Goal: Information Seeking & Learning: Learn about a topic

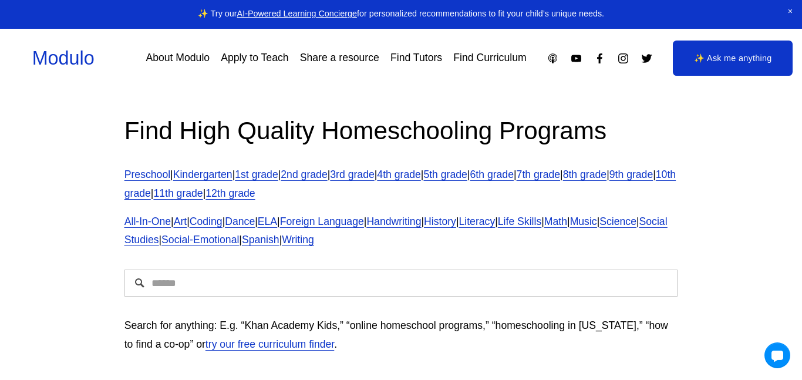
click at [298, 279] on div "We've moved! Check out our brand-new global marketplace for modular learning at…" at bounding box center [401, 190] width 364 height 214
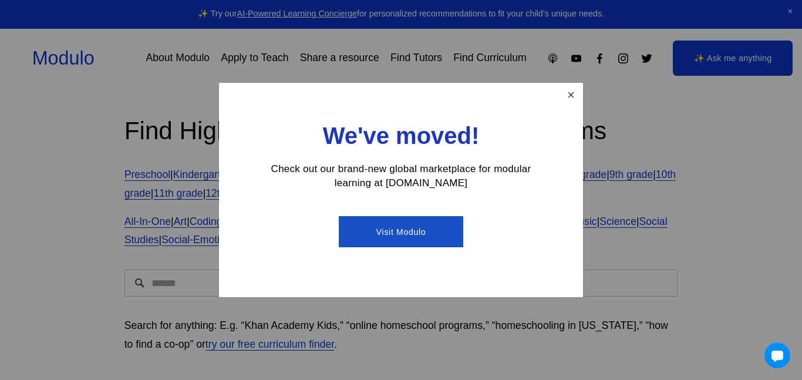
click at [568, 90] on link "Close" at bounding box center [571, 95] width 21 height 21
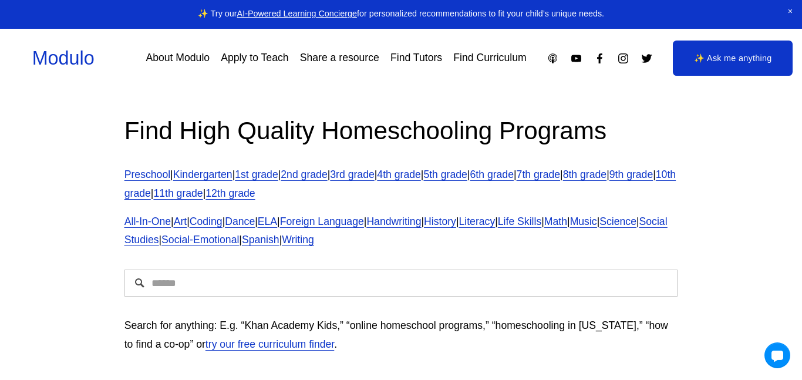
click at [271, 288] on input "Search" at bounding box center [401, 282] width 554 height 27
type input "**********"
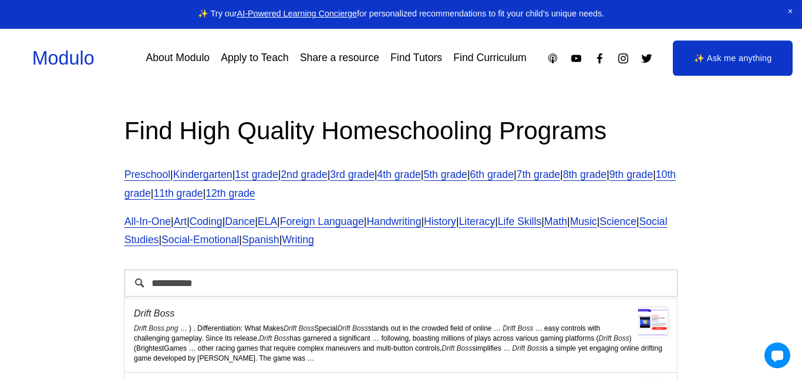
scroll to position [5, 0]
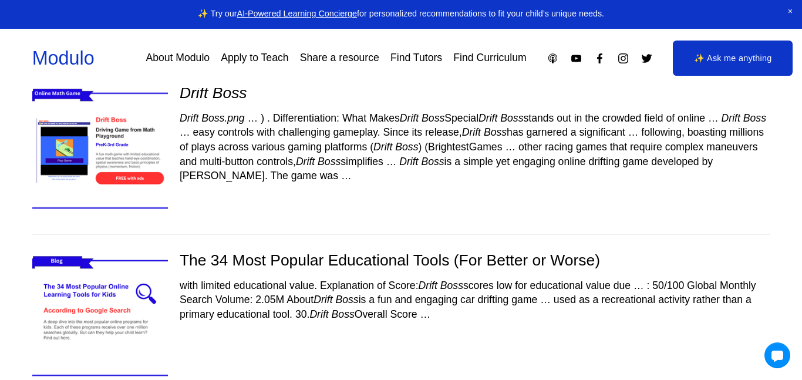
scroll to position [69, 0]
